Goal: Navigation & Orientation: Go to known website

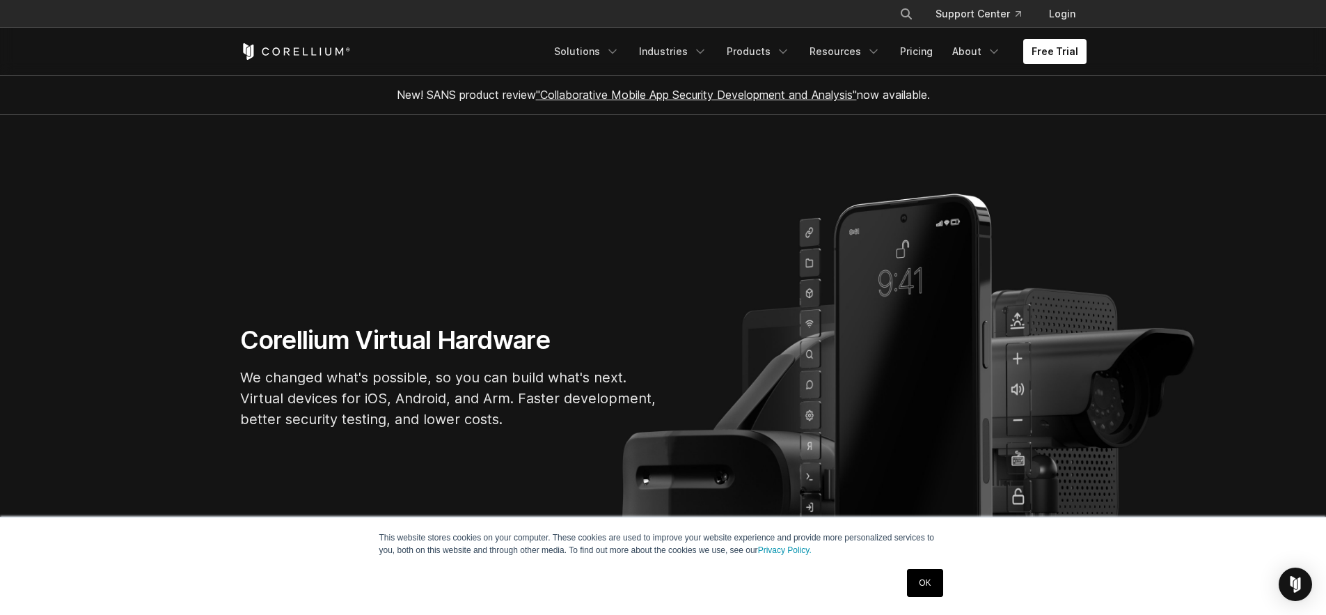
click at [926, 573] on link "OK" at bounding box center [924, 583] width 35 height 28
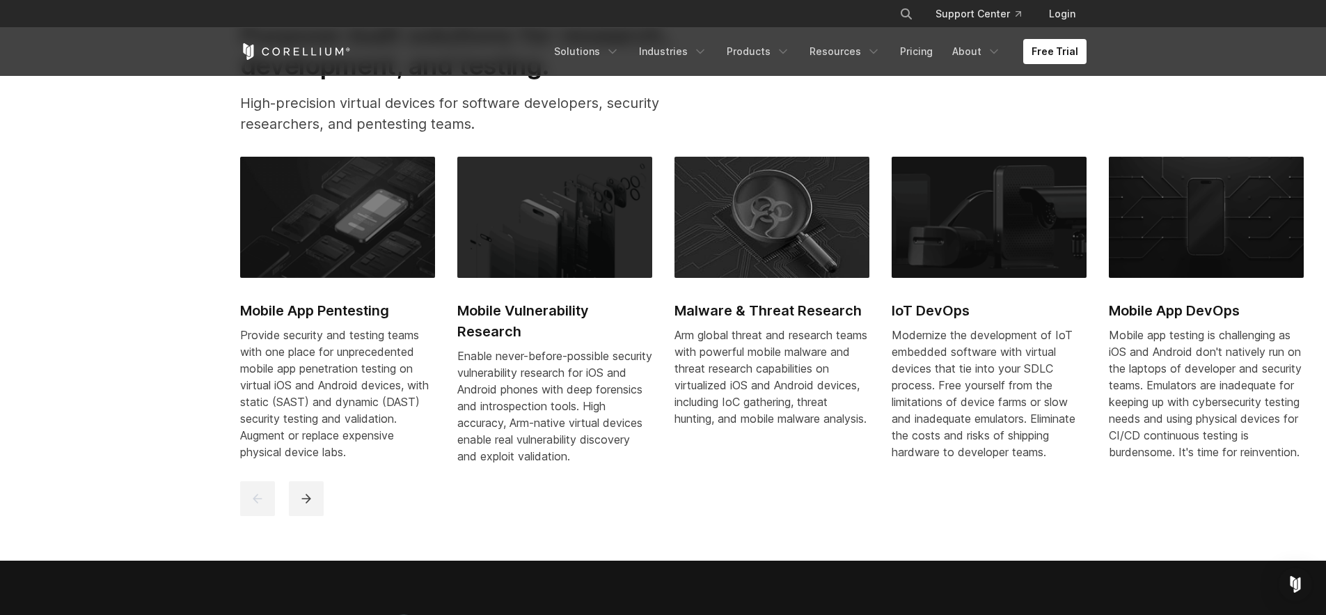
scroll to position [524, 0]
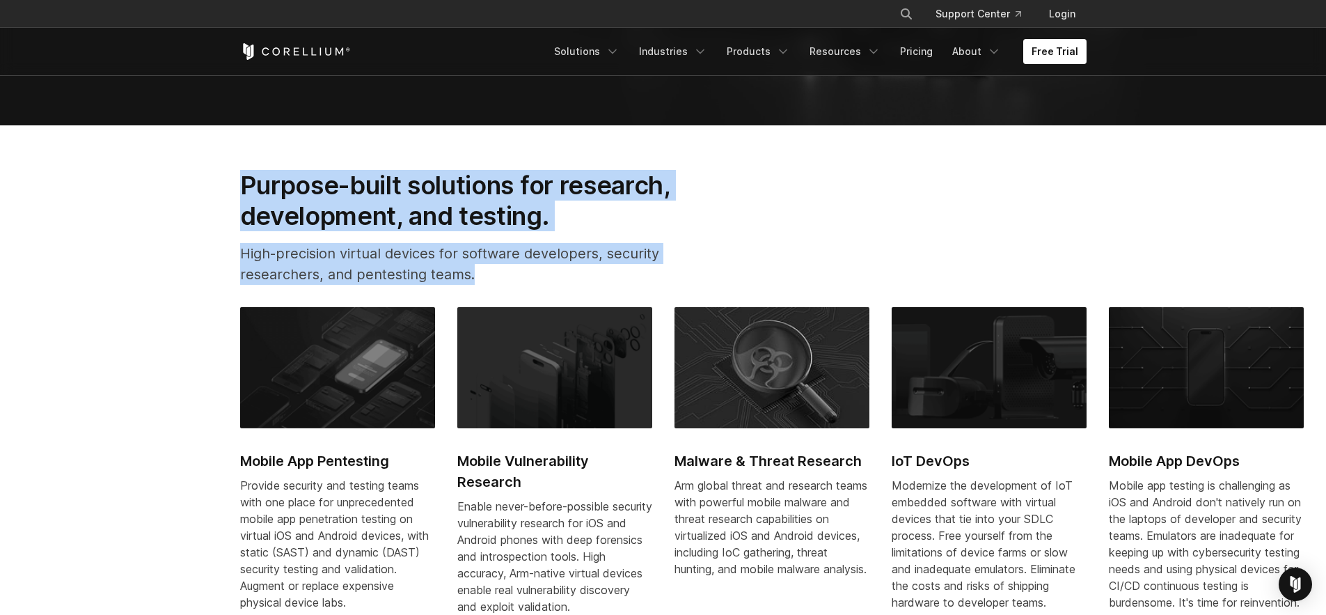
drag, startPoint x: 223, startPoint y: 160, endPoint x: 621, endPoint y: 294, distance: 419.9
click at [621, 294] on section "Purpose-built solutions for research, development, and testing. High-precision …" at bounding box center [663, 417] width 1326 height 585
click at [518, 270] on p "High-precision virtual devices for software developers, security researchers, a…" at bounding box center [477, 264] width 475 height 42
drag, startPoint x: 502, startPoint y: 273, endPoint x: 145, endPoint y: 177, distance: 369.0
click at [145, 177] on section "Purpose-built solutions for research, development, and testing. High-precision …" at bounding box center [663, 417] width 1326 height 585
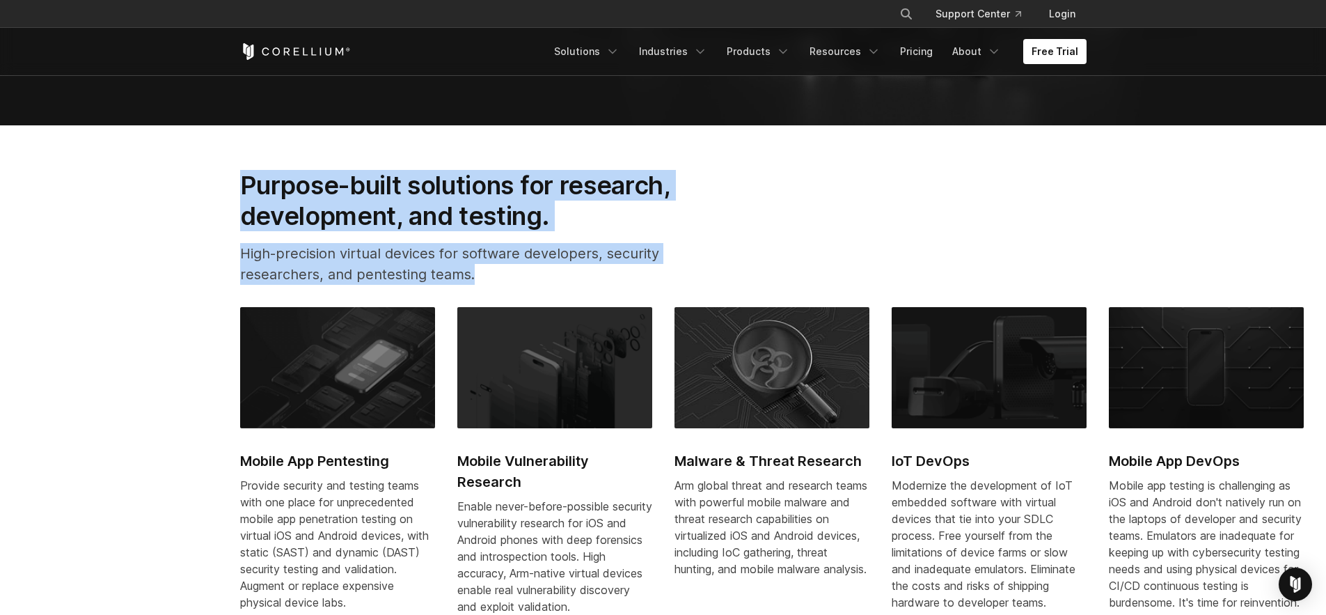
click at [145, 177] on section "Purpose-built solutions for research, development, and testing. High-precision …" at bounding box center [663, 417] width 1326 height 585
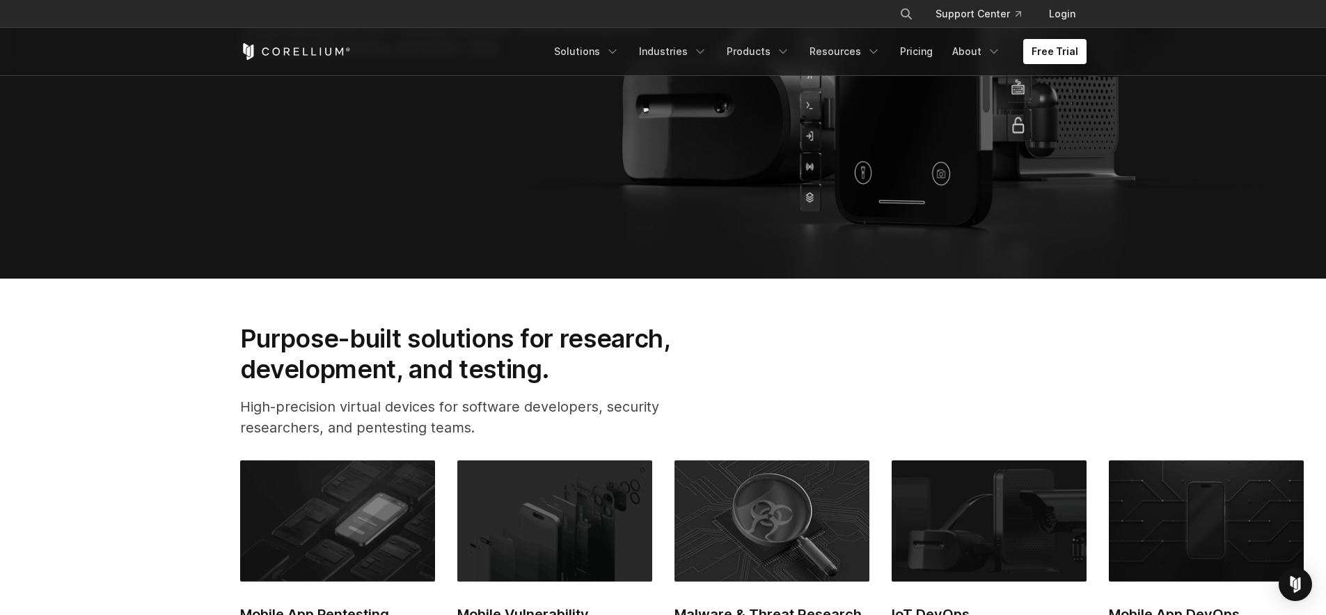
scroll to position [373, 0]
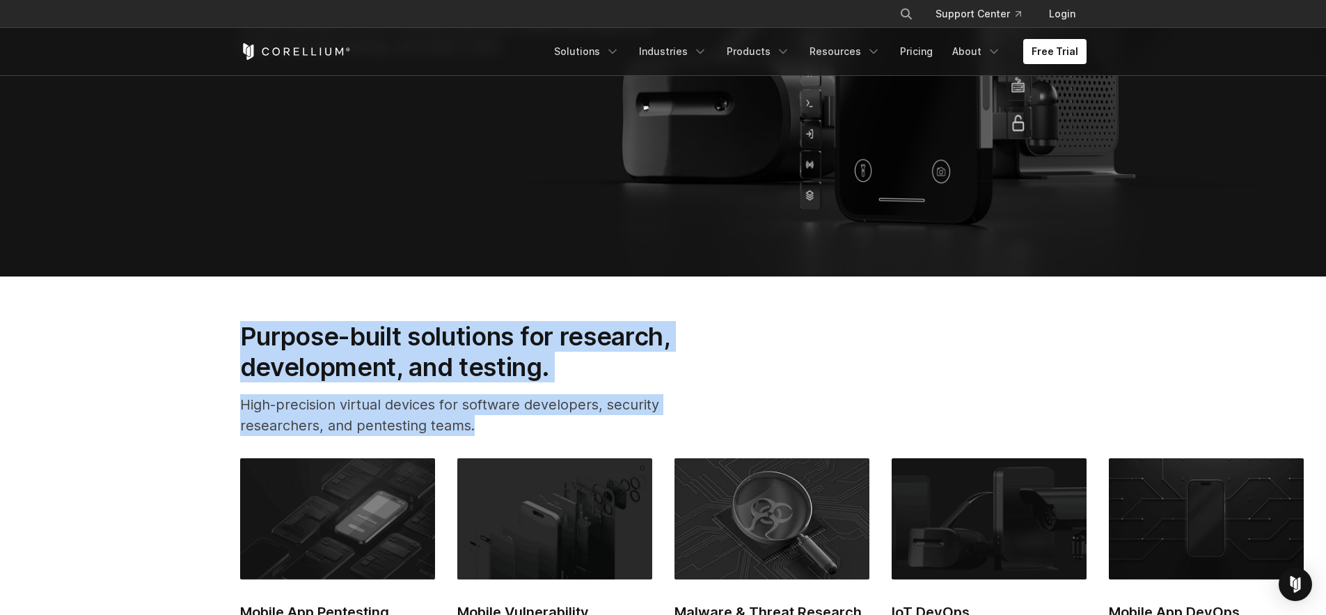
drag, startPoint x: 528, startPoint y: 437, endPoint x: 216, endPoint y: 335, distance: 328.1
click at [216, 335] on section "Purpose-built solutions for research, development, and testing. High-precision …" at bounding box center [663, 568] width 1326 height 585
drag, startPoint x: 203, startPoint y: 322, endPoint x: 570, endPoint y: 421, distance: 379.8
click at [570, 421] on section "Purpose-built solutions for research, development, and testing. High-precision …" at bounding box center [663, 568] width 1326 height 585
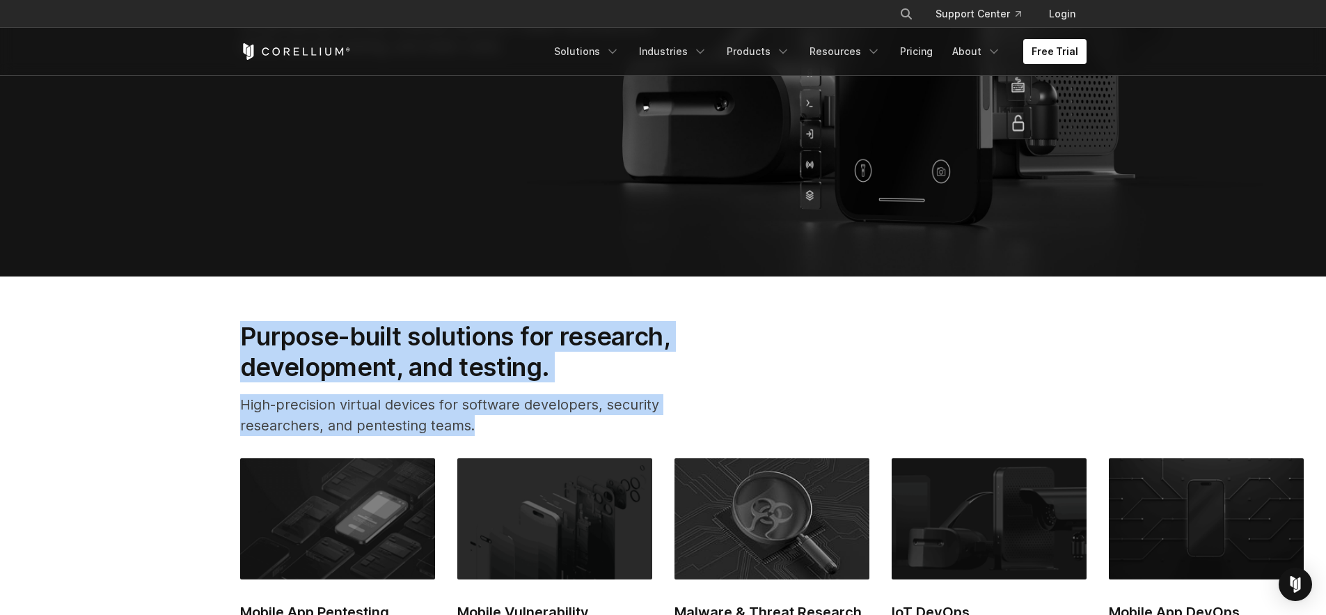
click at [519, 426] on p "High-precision virtual devices for software developers, security researchers, a…" at bounding box center [477, 415] width 475 height 42
drag, startPoint x: 517, startPoint y: 426, endPoint x: 233, endPoint y: 335, distance: 298.2
click at [233, 335] on div "Purpose-built solutions for research, development, and testing. High-precision …" at bounding box center [477, 384] width 502 height 126
click at [232, 334] on div "Purpose-built solutions for research, development, and testing. High-precision …" at bounding box center [477, 384] width 502 height 126
drag, startPoint x: 220, startPoint y: 309, endPoint x: 555, endPoint y: 420, distance: 352.6
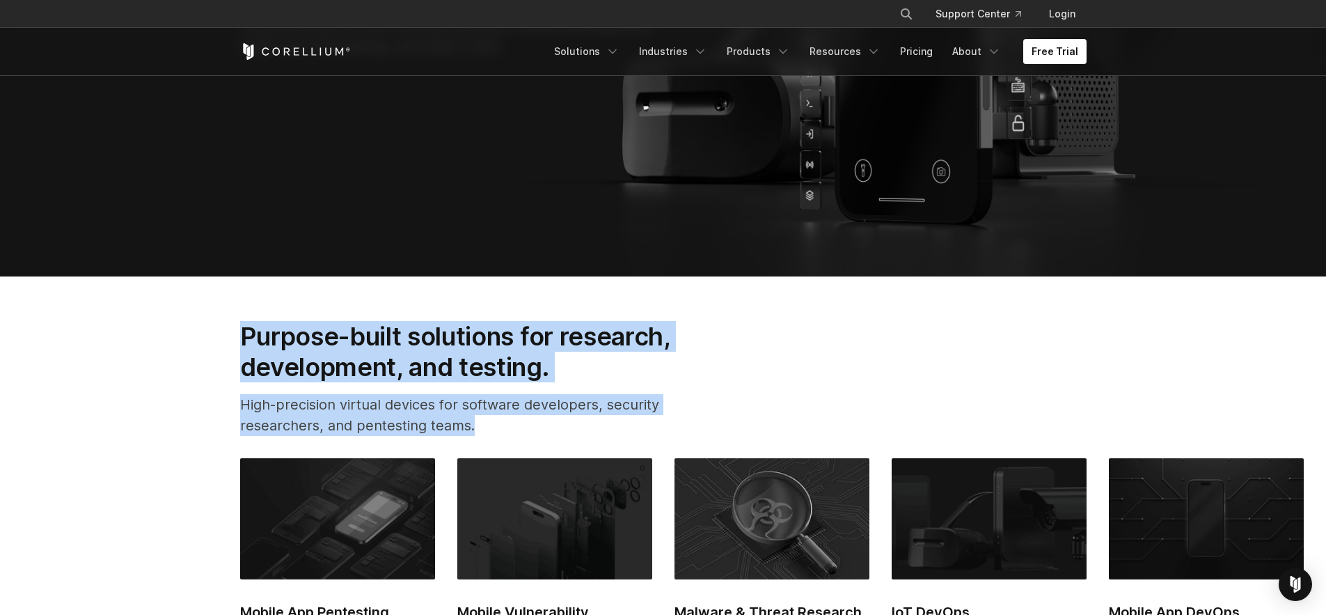
click at [555, 420] on section "Purpose-built solutions for research, development, and testing. High-precision …" at bounding box center [663, 568] width 1326 height 585
click at [555, 420] on p "High-precision virtual devices for software developers, security researchers, a…" at bounding box center [477, 415] width 475 height 42
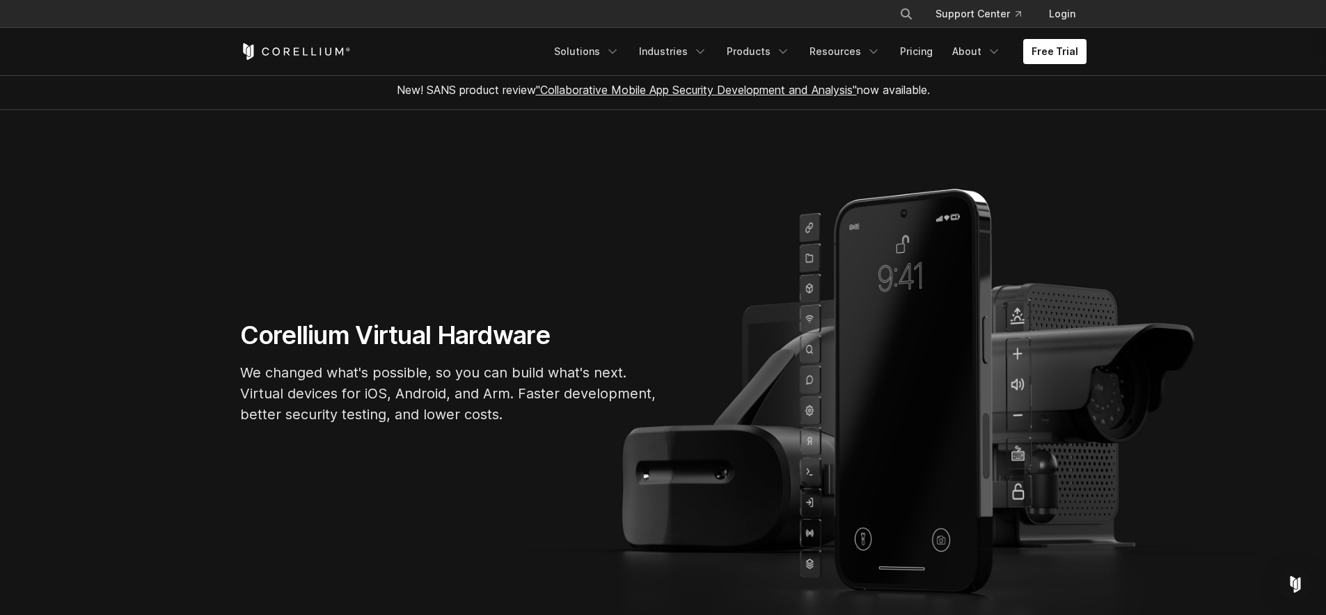
scroll to position [0, 0]
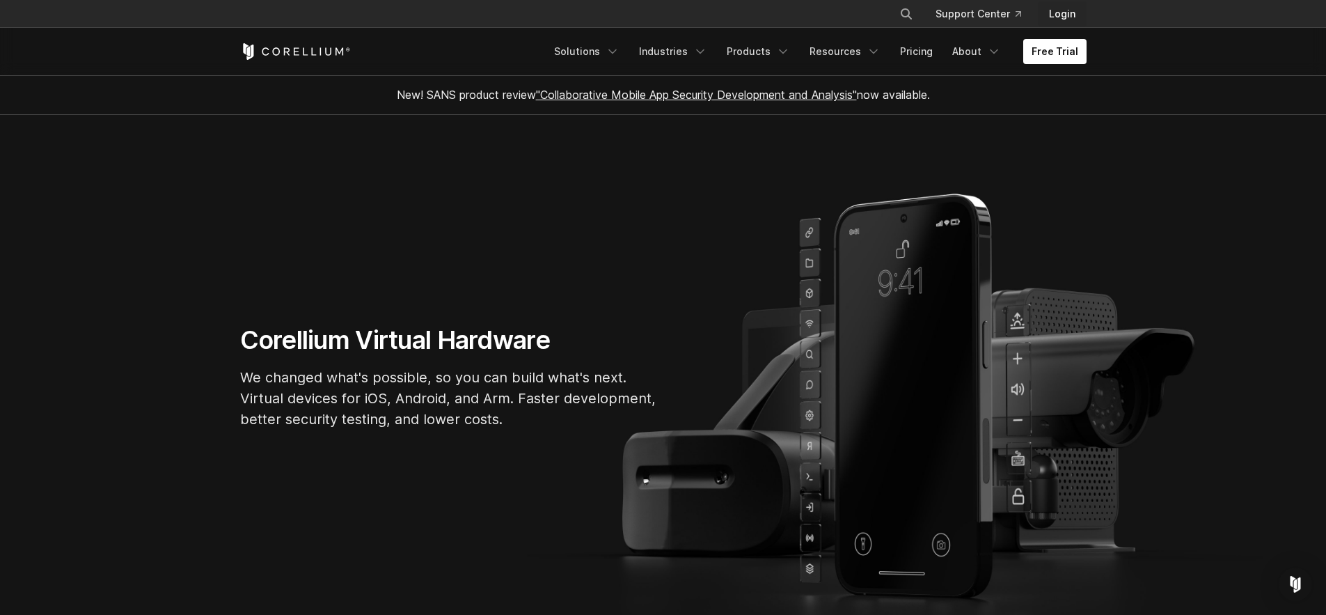
click at [1060, 16] on link "Login" at bounding box center [1062, 13] width 49 height 25
